Goal: Task Accomplishment & Management: Manage account settings

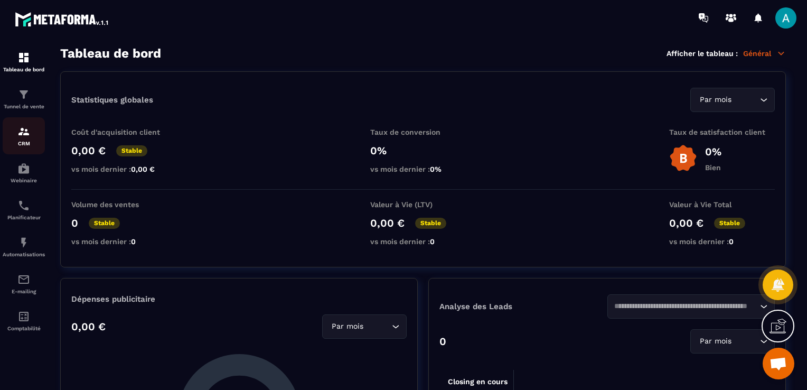
click at [28, 132] on img at bounding box center [23, 131] width 13 height 13
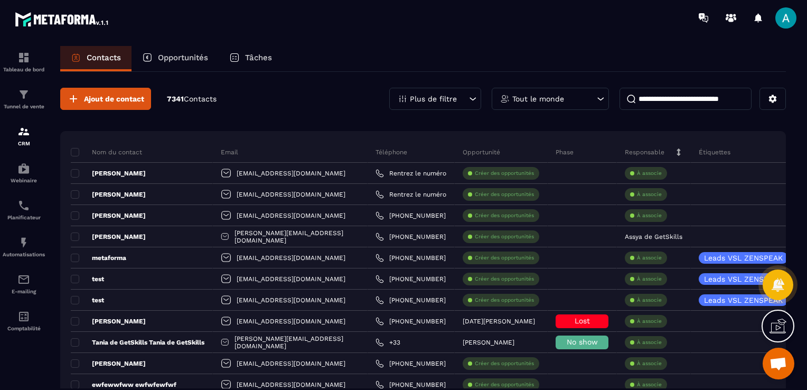
click at [175, 59] on p "Opportunités" at bounding box center [183, 58] width 50 height 10
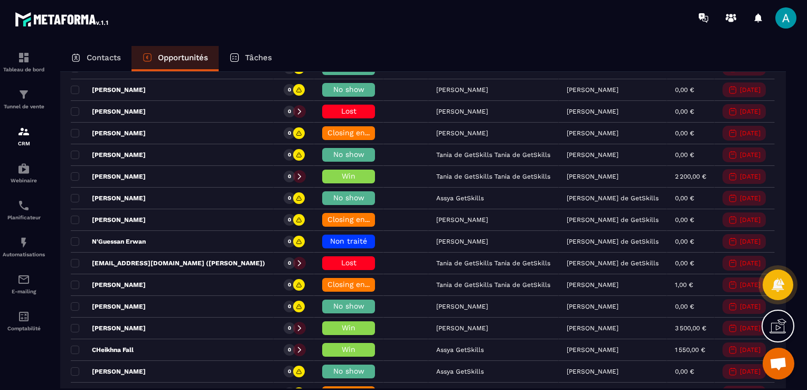
scroll to position [369, 0]
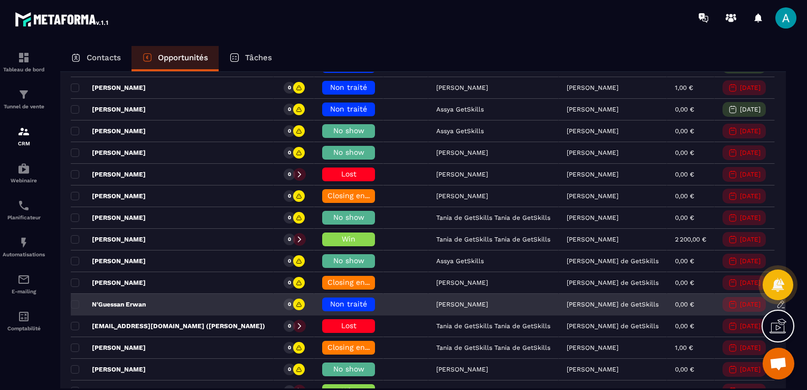
click at [327, 300] on h6 "Non traité" at bounding box center [348, 304] width 42 height 8
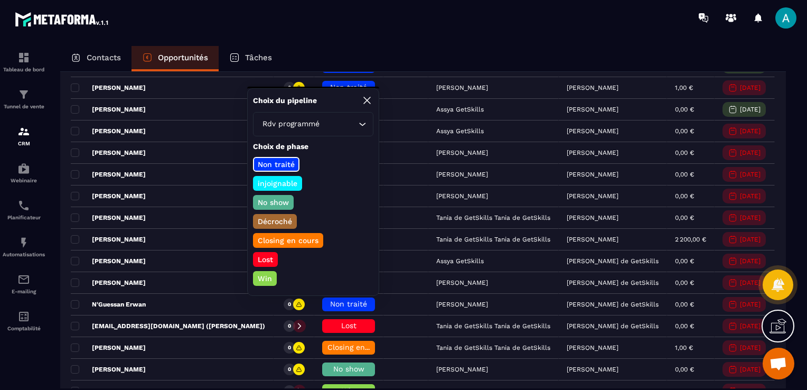
click at [270, 197] on p "No show" at bounding box center [273, 202] width 34 height 11
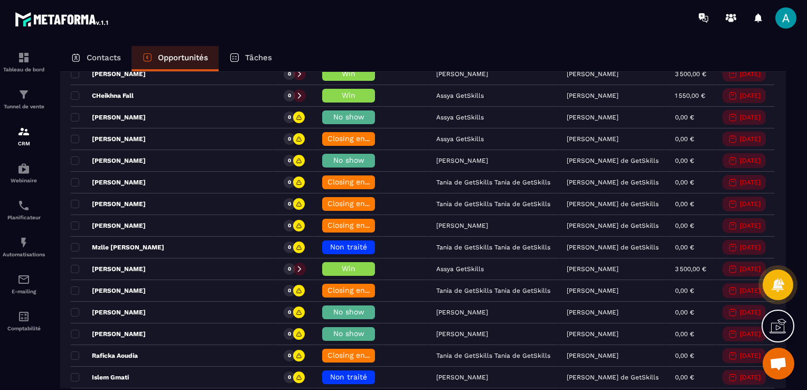
scroll to position [739, 0]
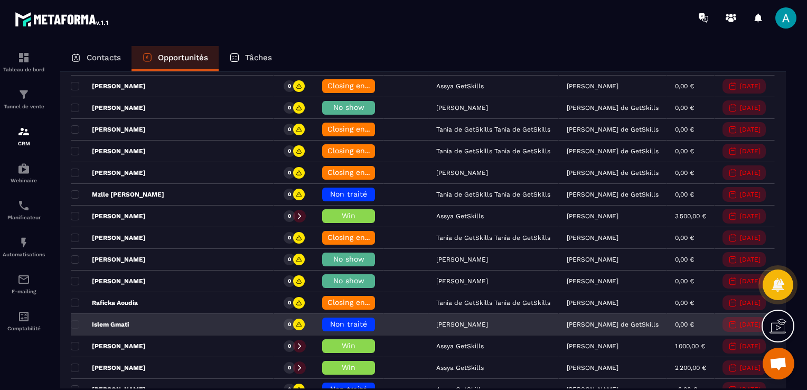
click at [322, 317] on div "Non traité" at bounding box center [348, 324] width 53 height 14
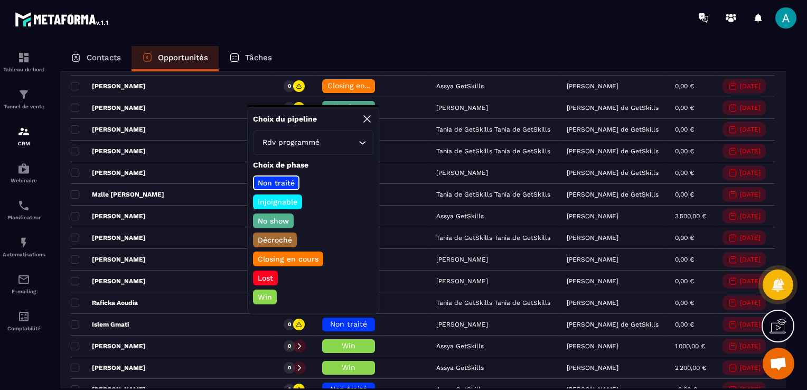
click at [261, 272] on p "Lost" at bounding box center [265, 277] width 18 height 11
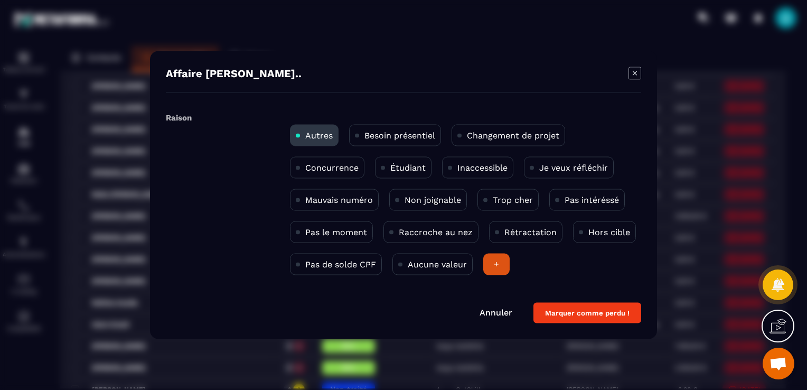
click at [498, 202] on p "Trop cher" at bounding box center [512, 200] width 40 height 10
click at [612, 313] on button "Marquer comme perdu !" at bounding box center [587, 312] width 108 height 21
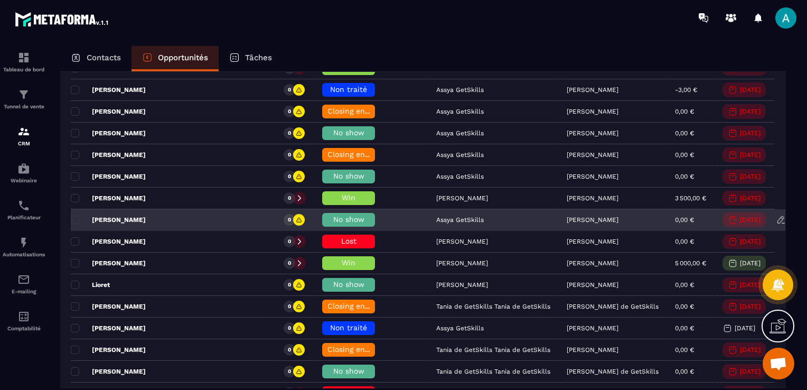
scroll to position [1056, 0]
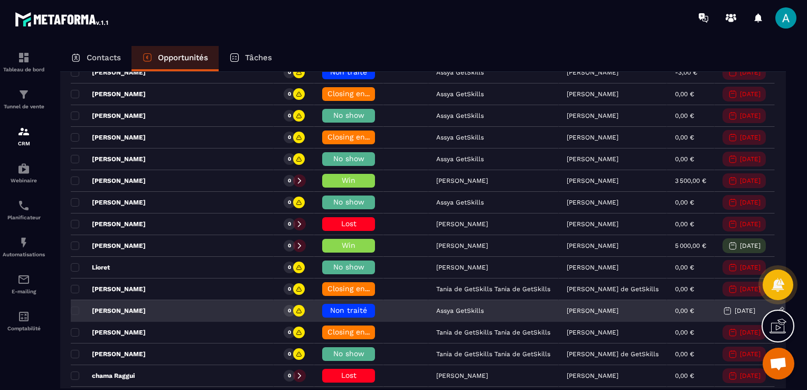
click at [229, 305] on div "[PERSON_NAME]" at bounding box center [172, 310] width 203 height 21
